Goal: Information Seeking & Learning: Learn about a topic

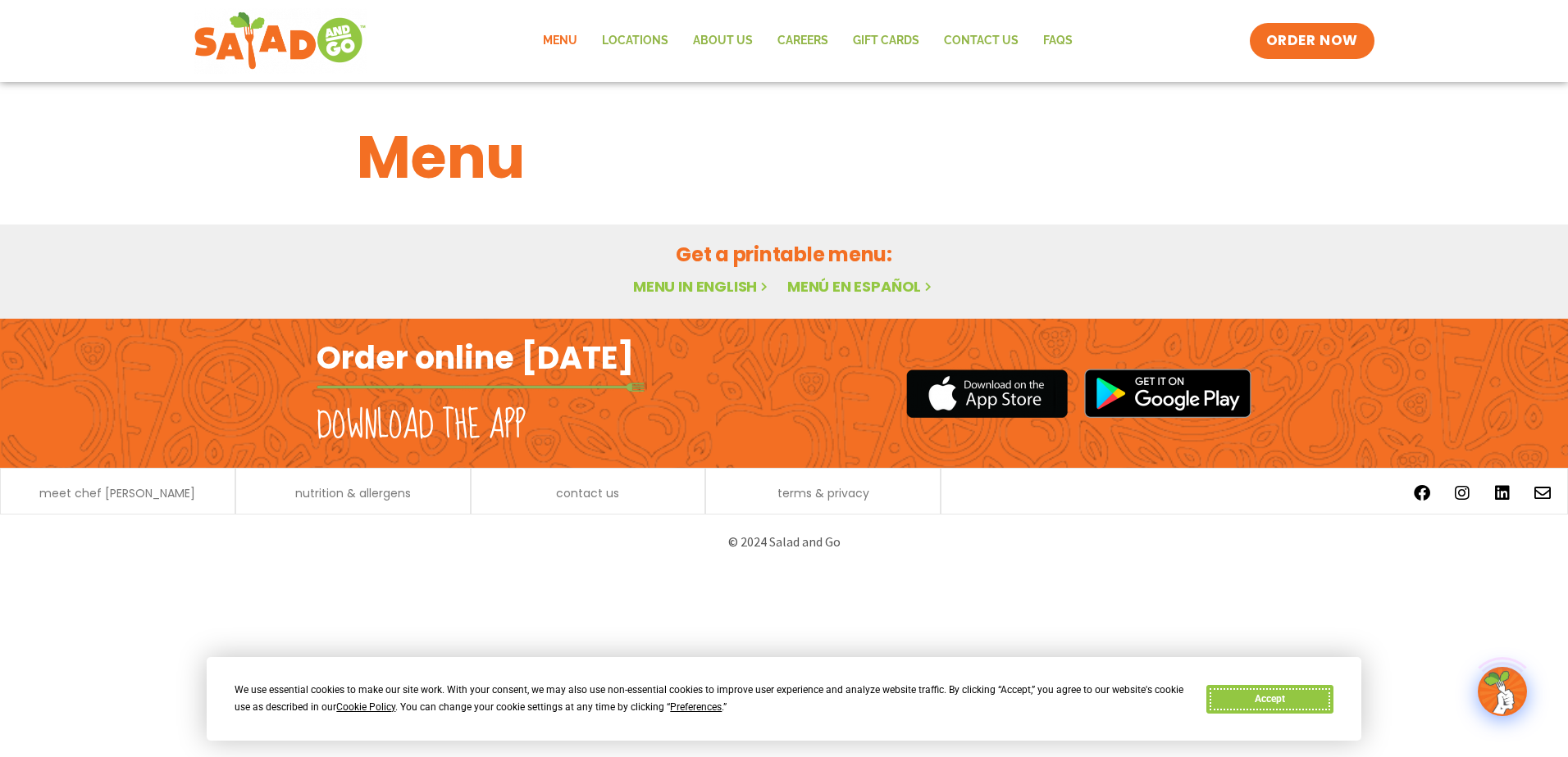
click at [1291, 703] on button "Accept" at bounding box center [1269, 700] width 126 height 29
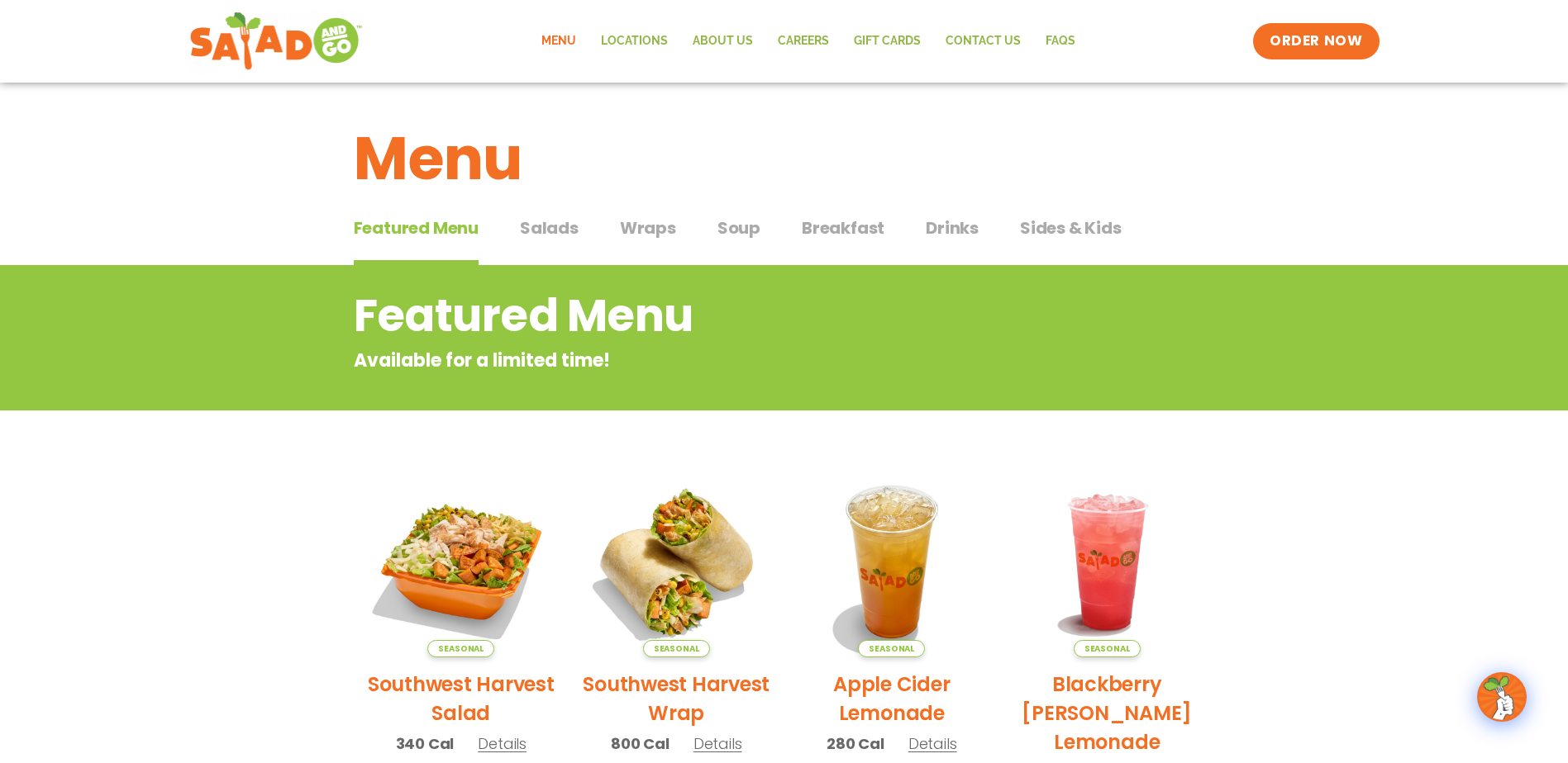
click at [724, 292] on h2 "Featured Menu" at bounding box center [718, 315] width 728 height 67
click at [643, 234] on span "Wraps" at bounding box center [648, 227] width 56 height 25
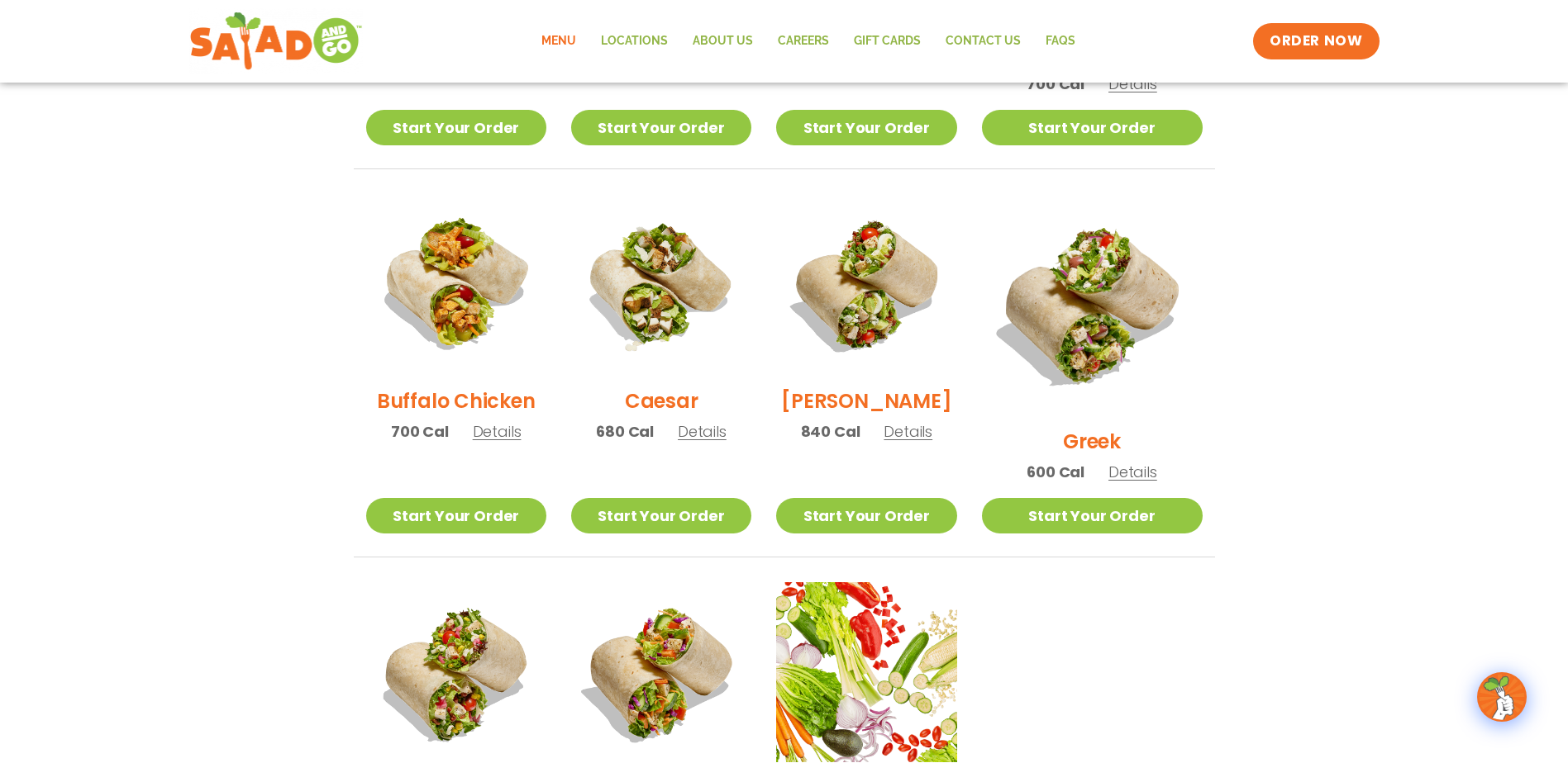
scroll to position [744, 0]
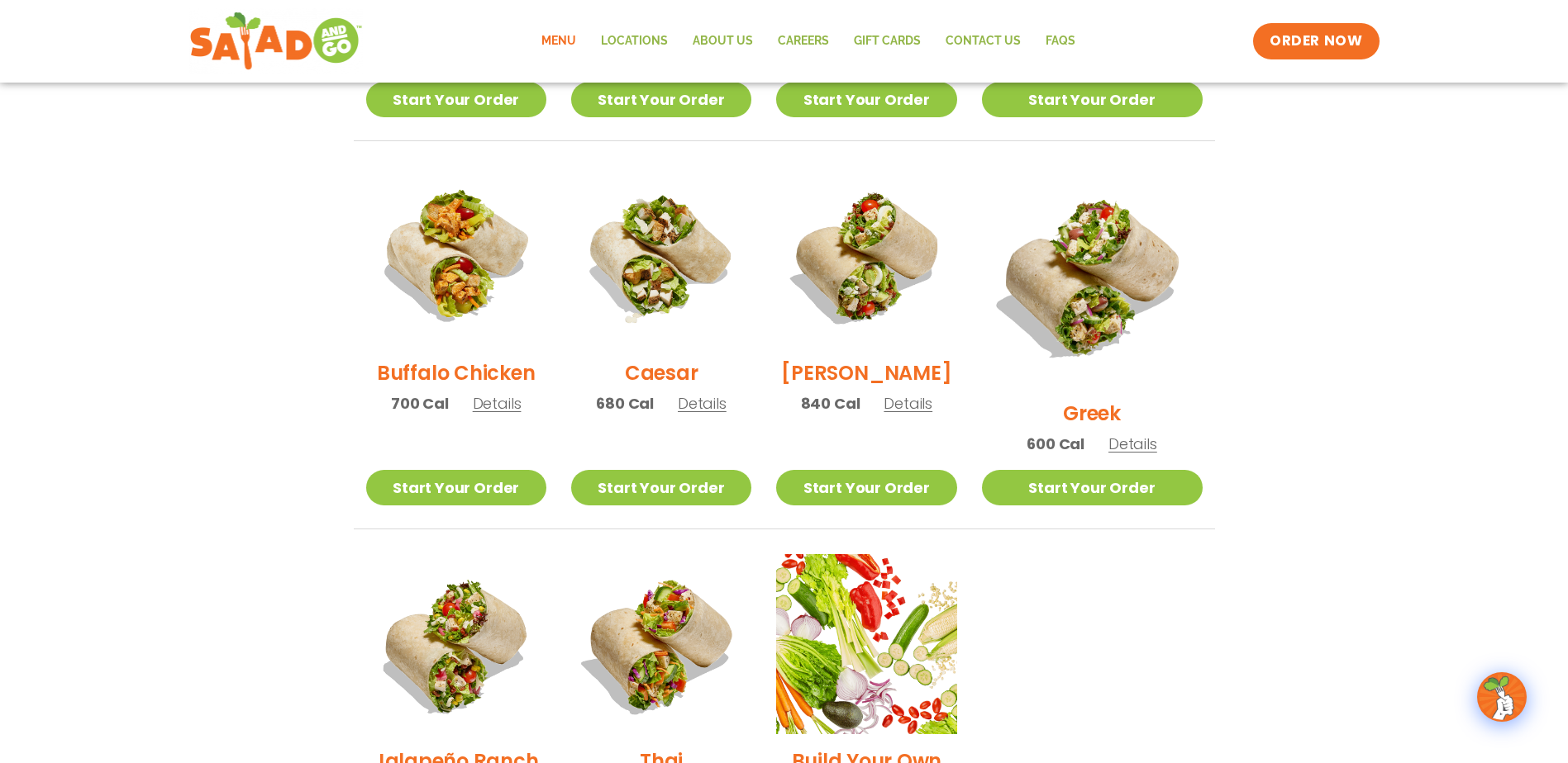
click at [505, 413] on span "Details" at bounding box center [496, 404] width 49 height 21
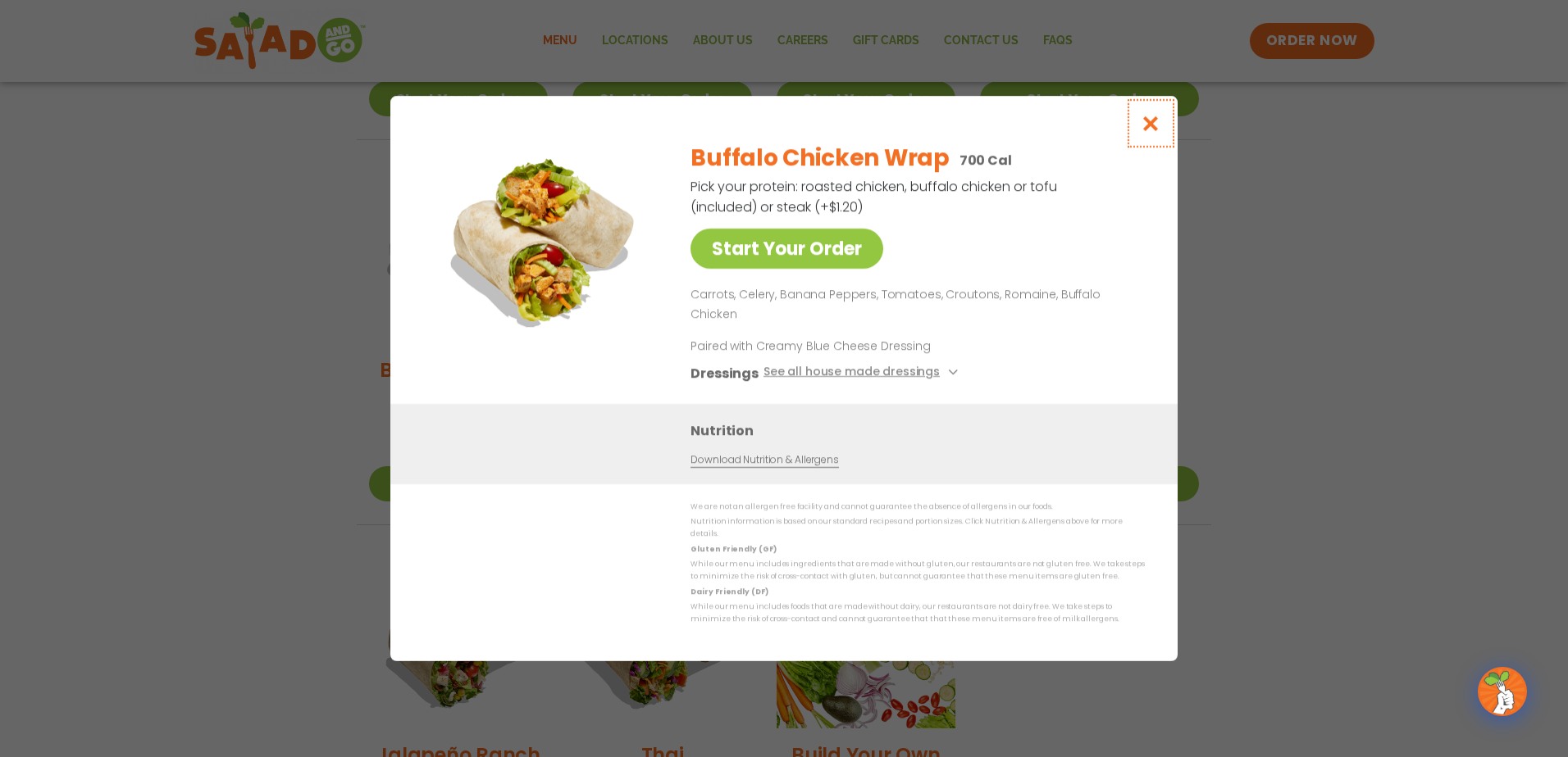
click at [1153, 132] on icon "Close modal" at bounding box center [1150, 123] width 21 height 17
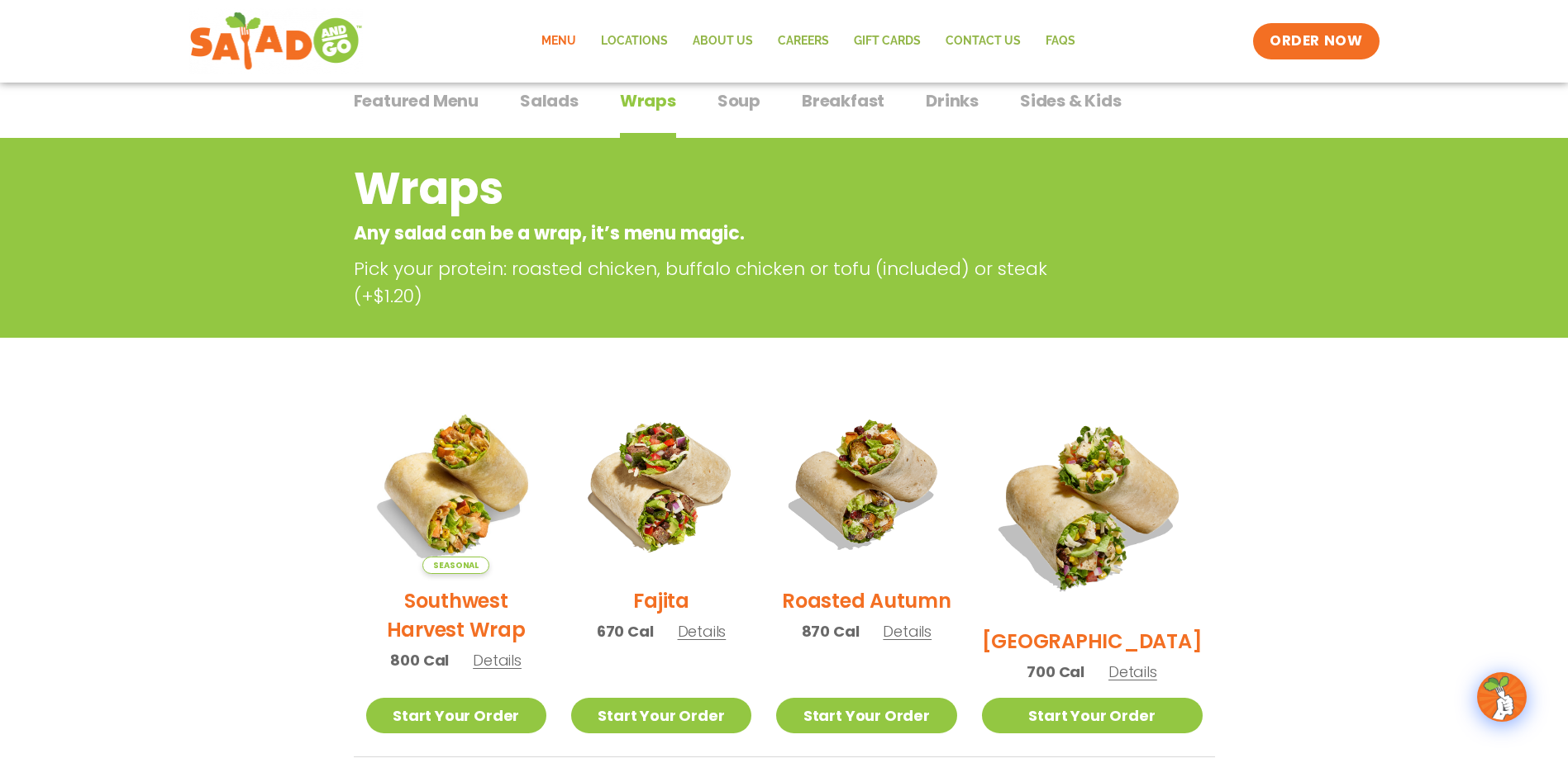
scroll to position [0, 0]
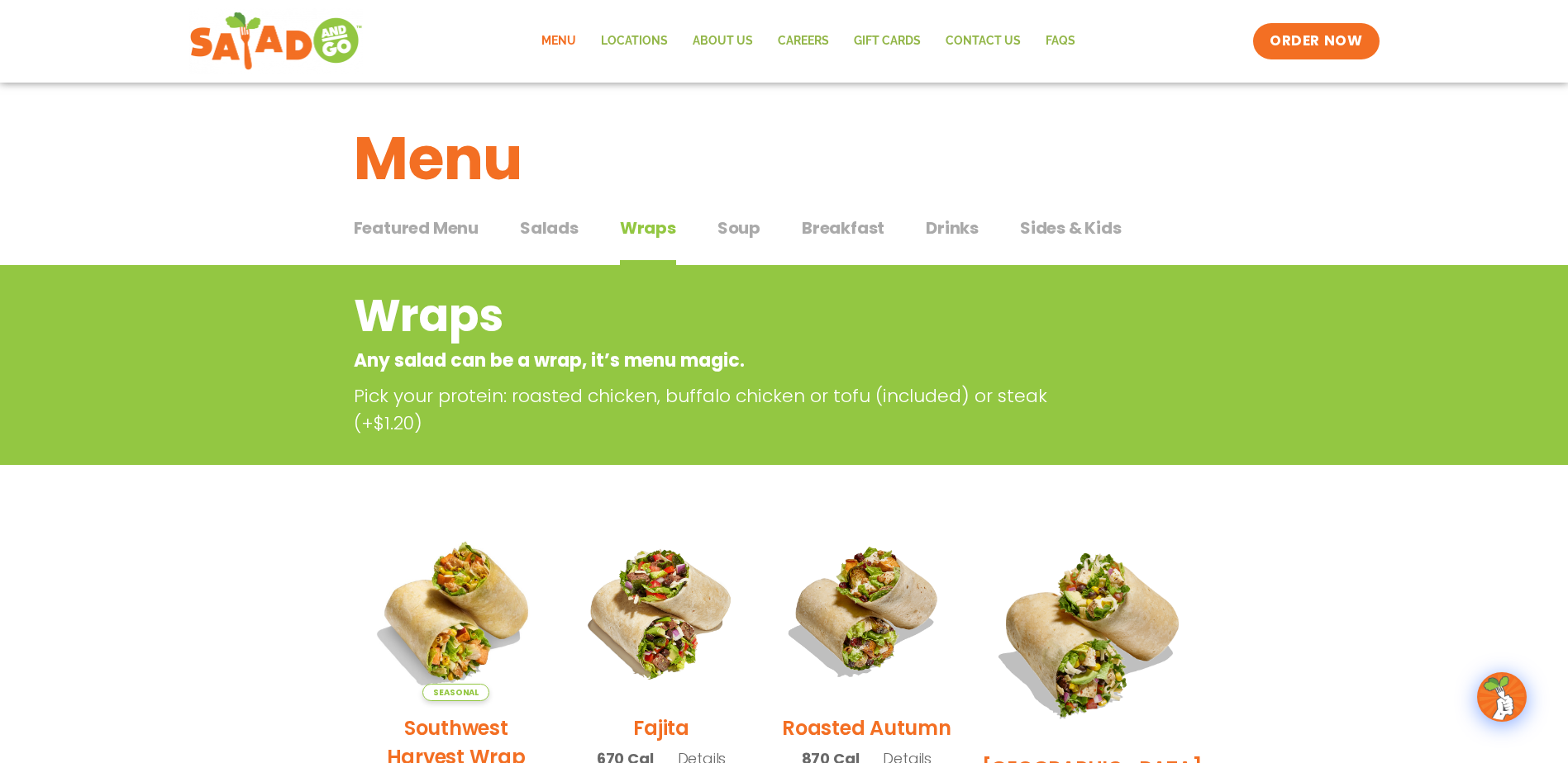
click at [542, 226] on span "Salads" at bounding box center [550, 227] width 59 height 25
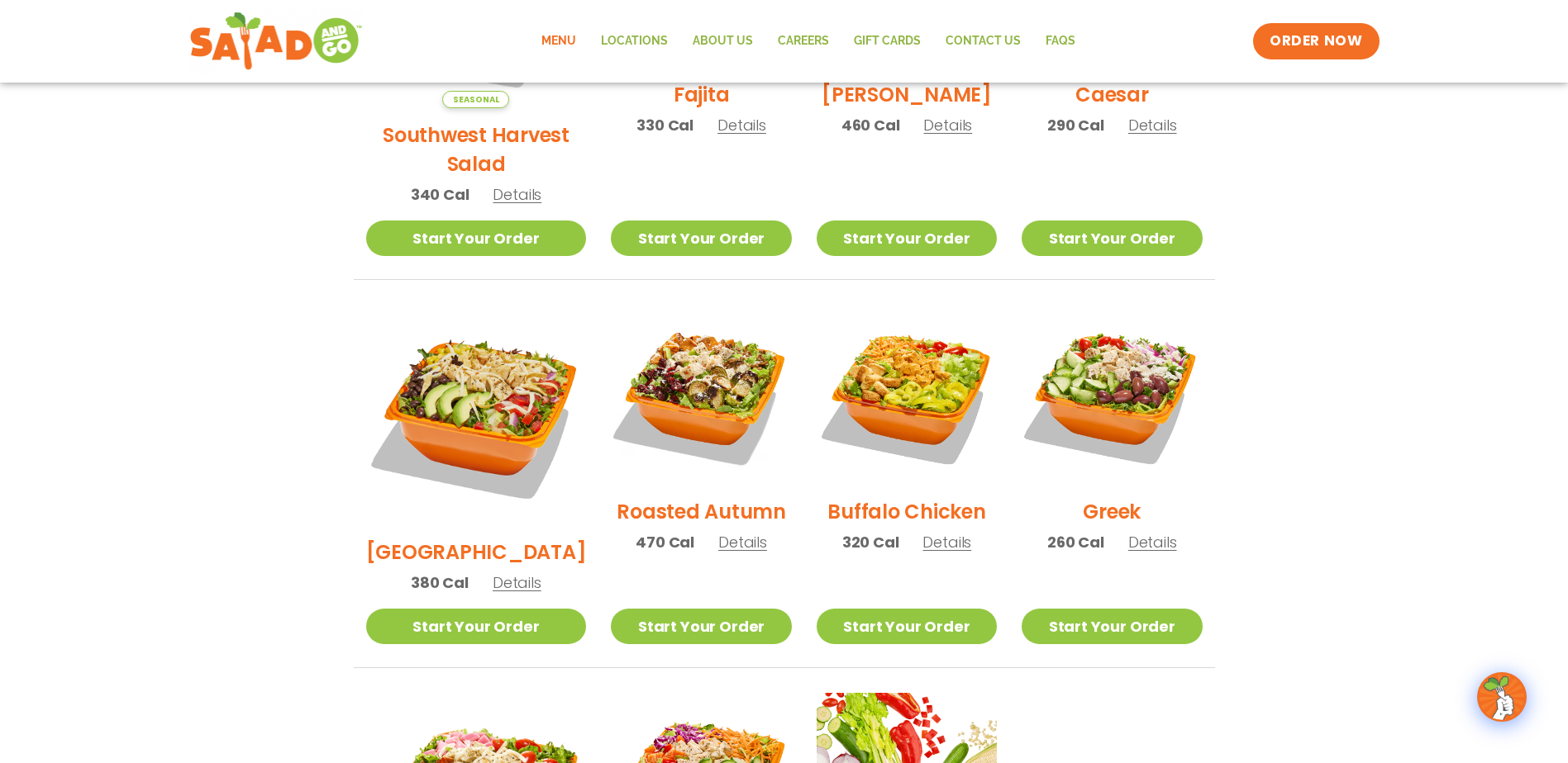
scroll to position [744, 0]
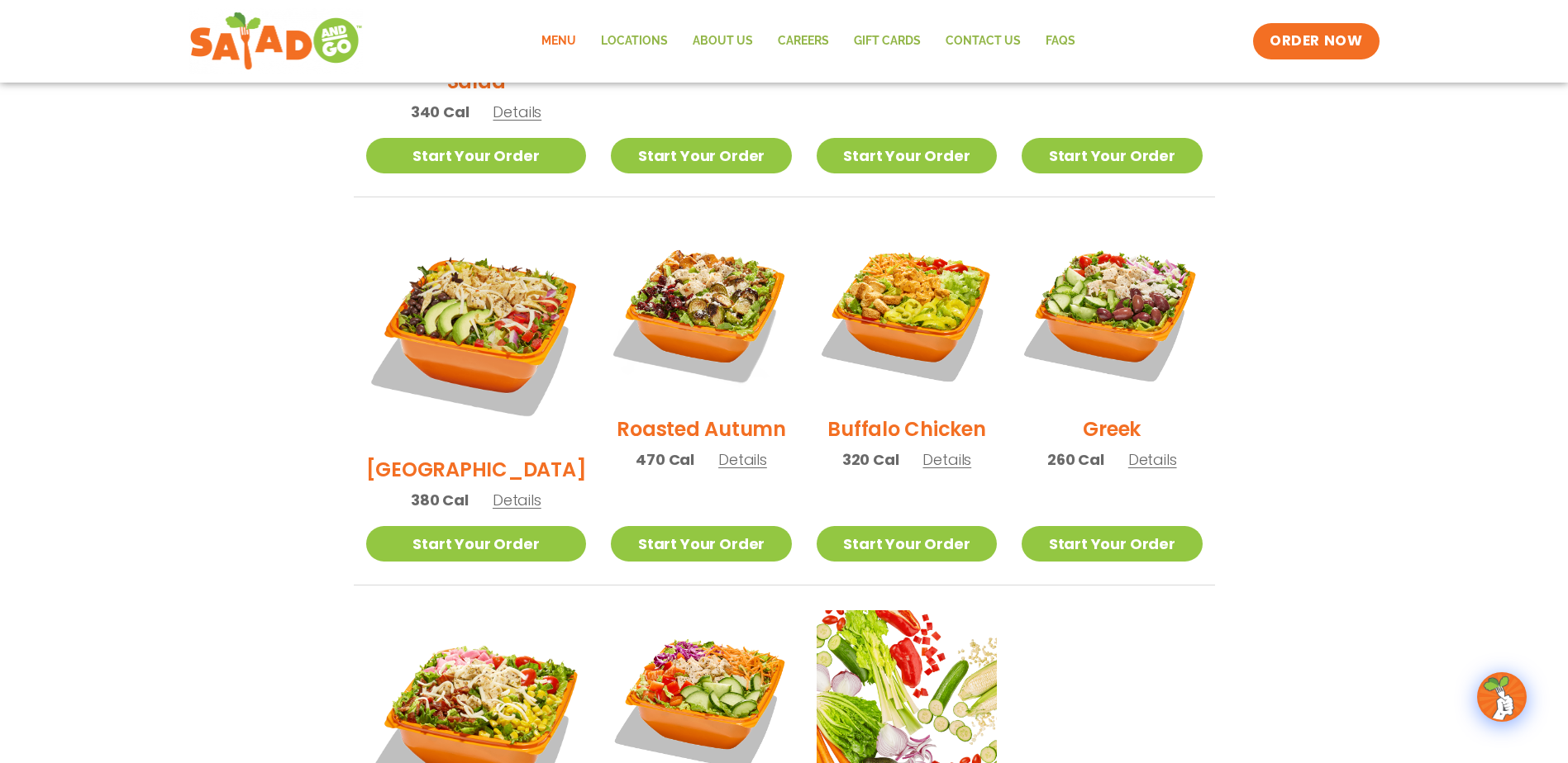
click at [718, 449] on span "Details" at bounding box center [742, 459] width 49 height 21
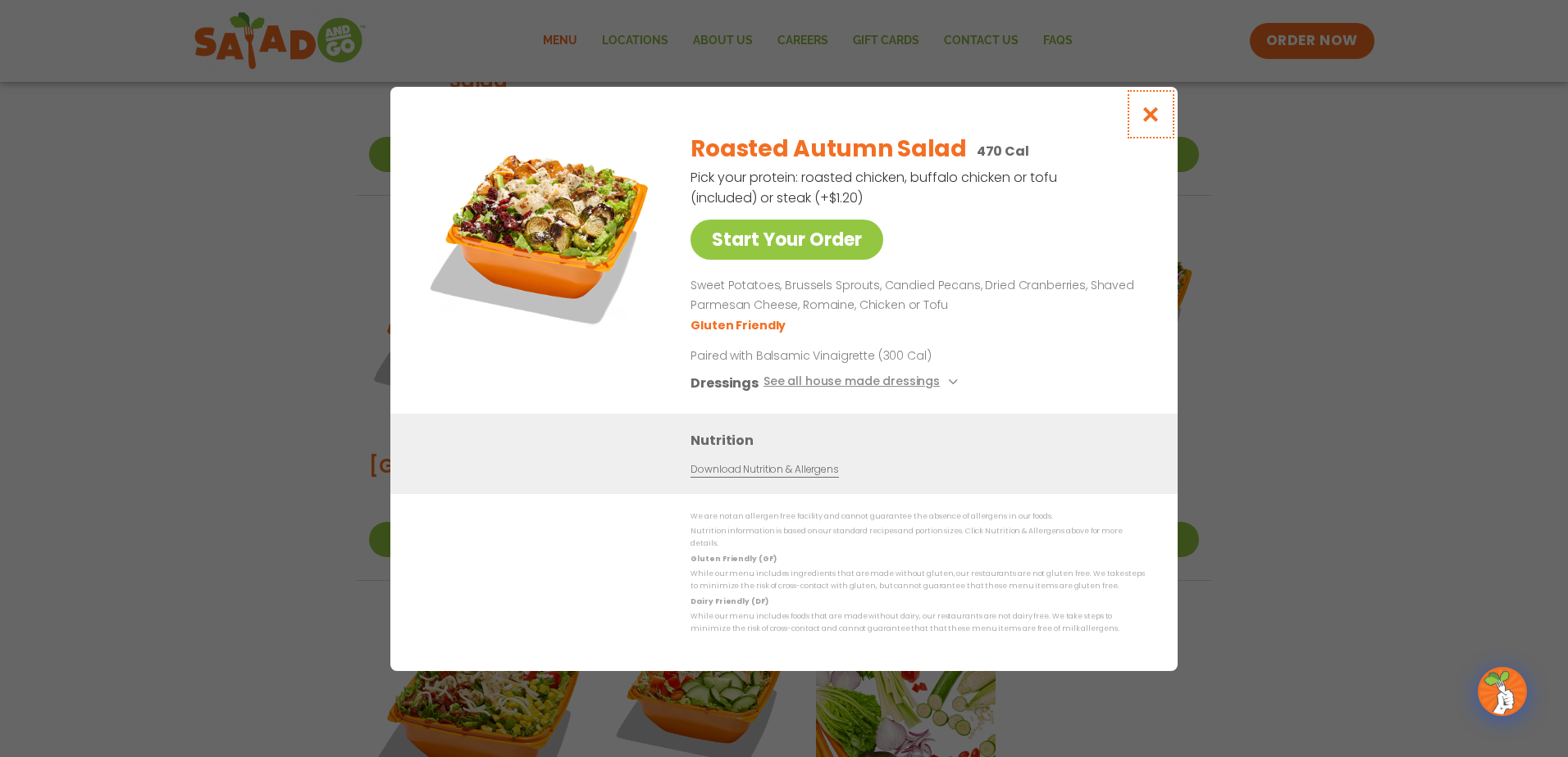
click at [1147, 112] on icon "Close modal" at bounding box center [1150, 114] width 21 height 17
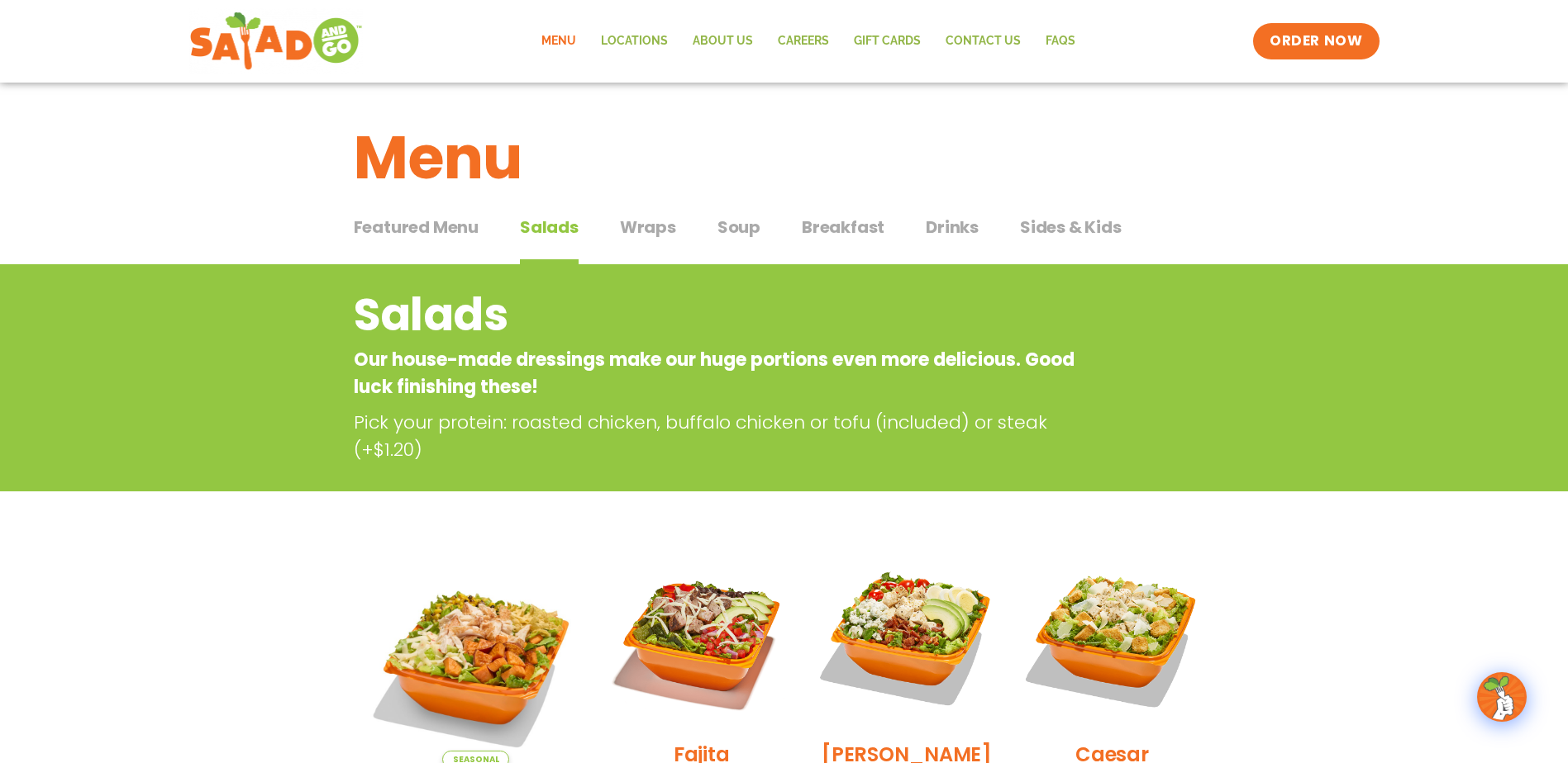
scroll to position [0, 0]
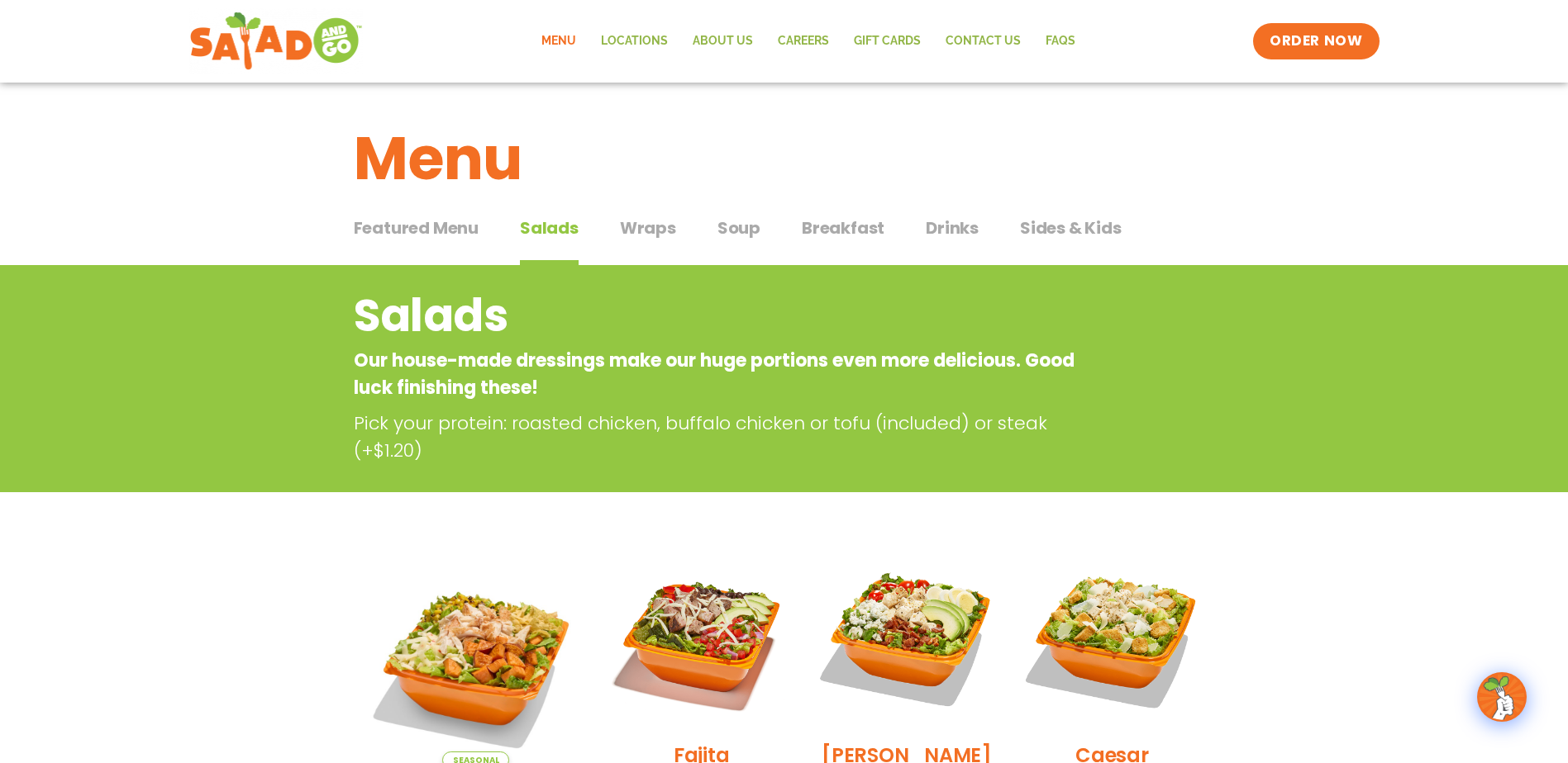
click at [740, 223] on span "Soup" at bounding box center [739, 227] width 43 height 25
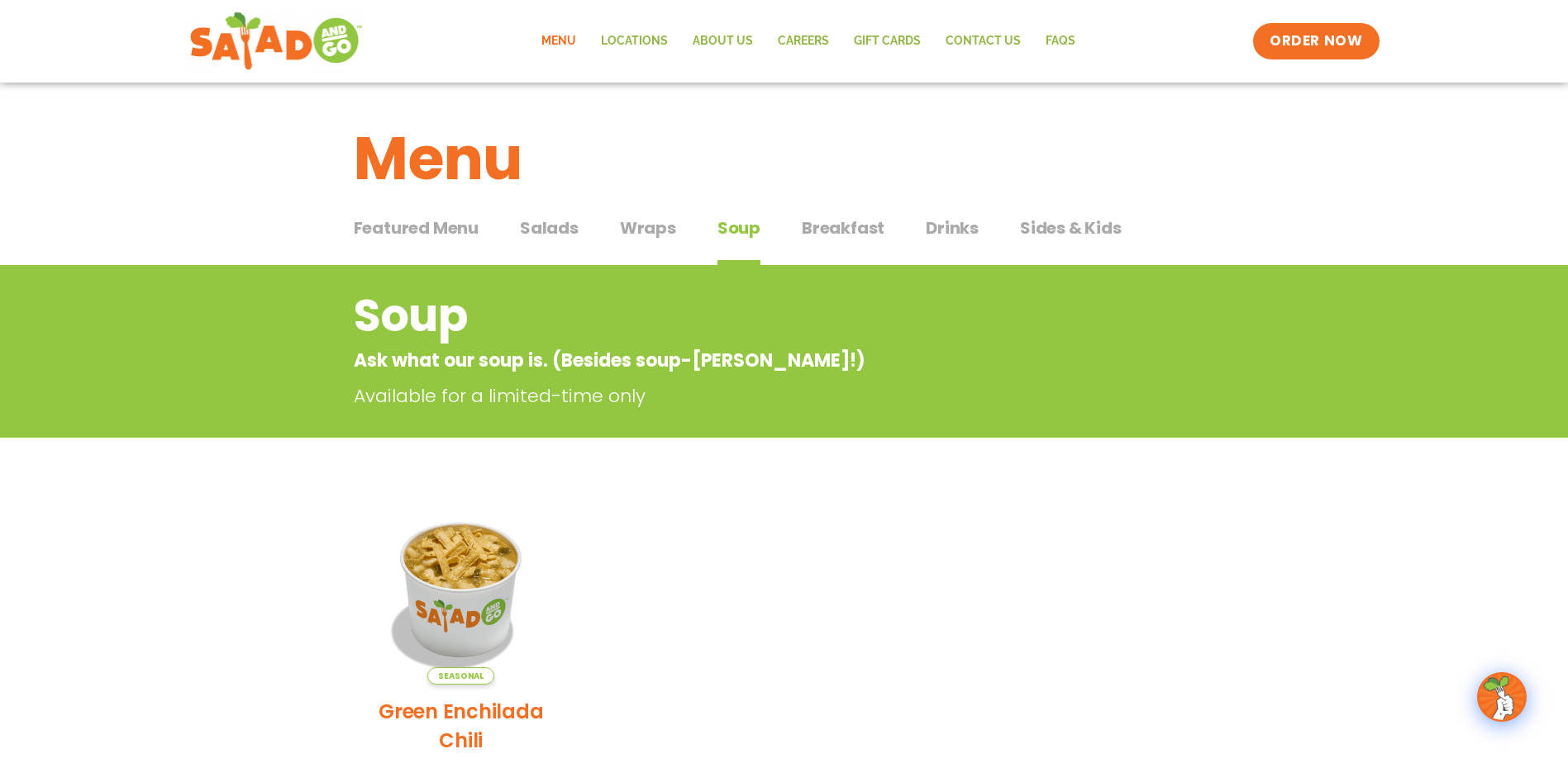
click at [1044, 231] on span "Sides & Kids" at bounding box center [1071, 227] width 102 height 25
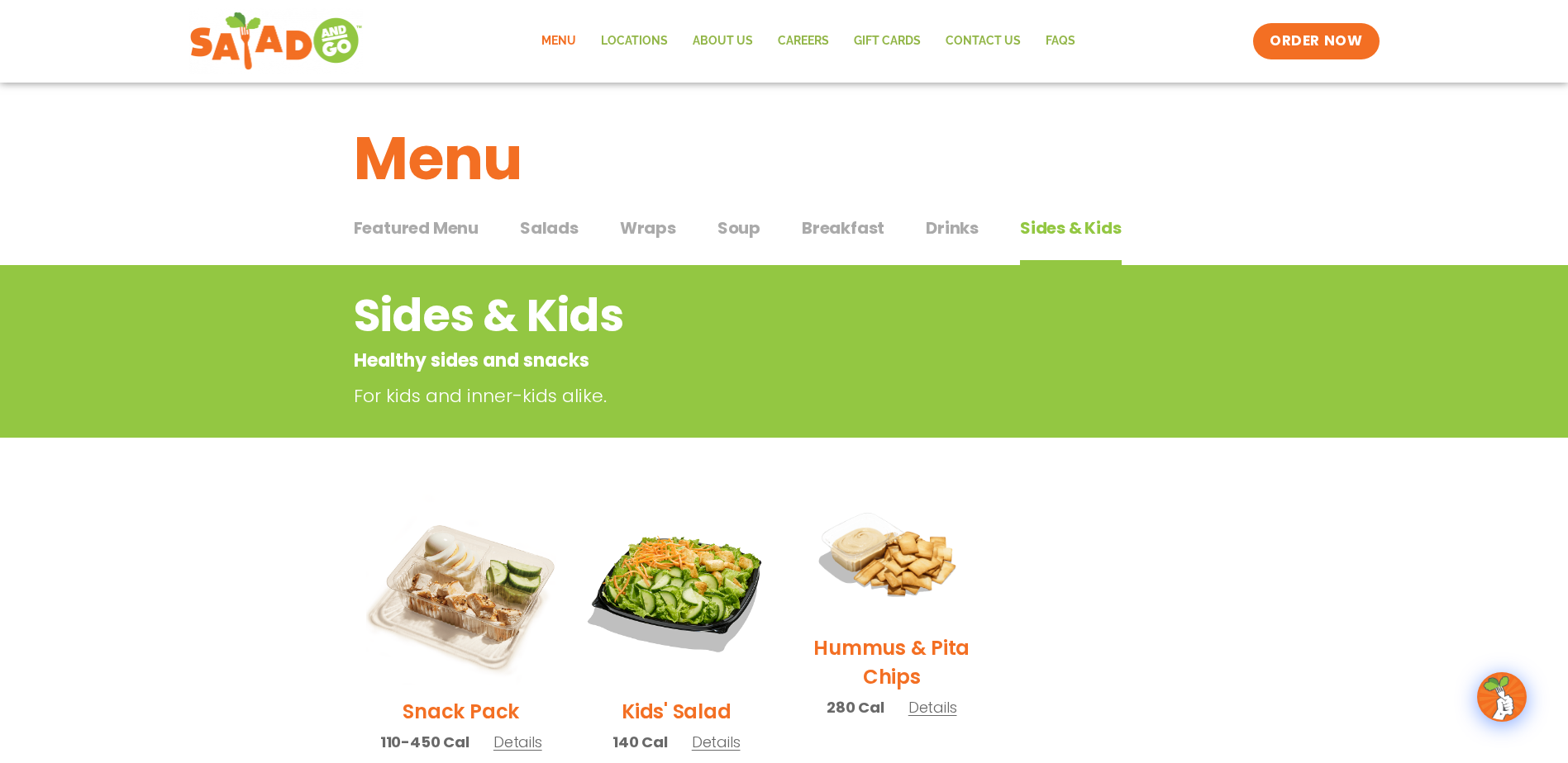
click at [406, 234] on span "Featured Menu" at bounding box center [417, 227] width 125 height 25
